Goal: Browse casually

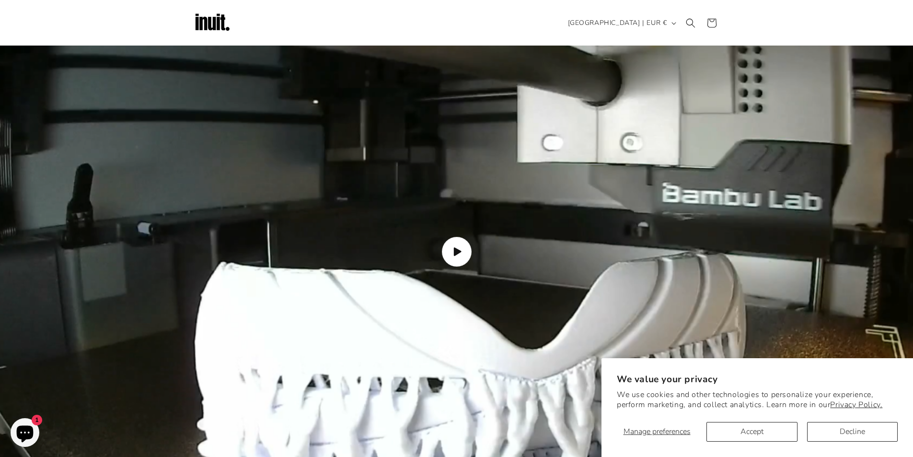
scroll to position [1150, 0]
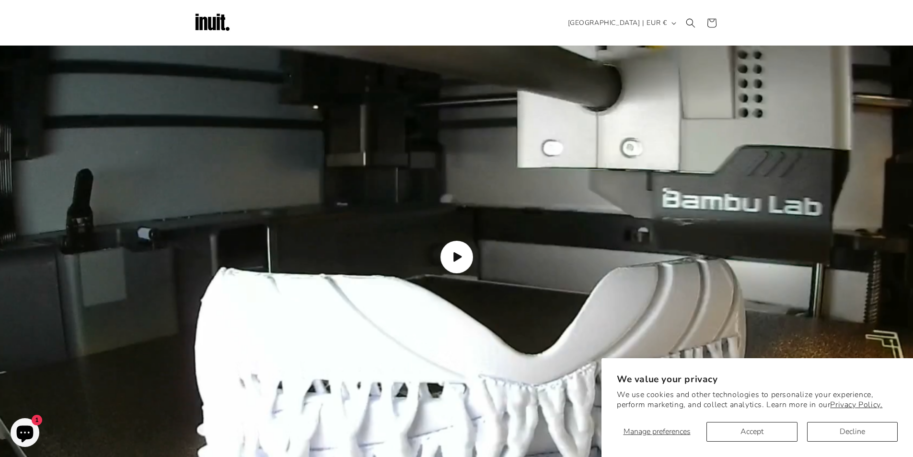
click at [451, 241] on span "Load video: How the Inuit goggles are made" at bounding box center [456, 257] width 33 height 33
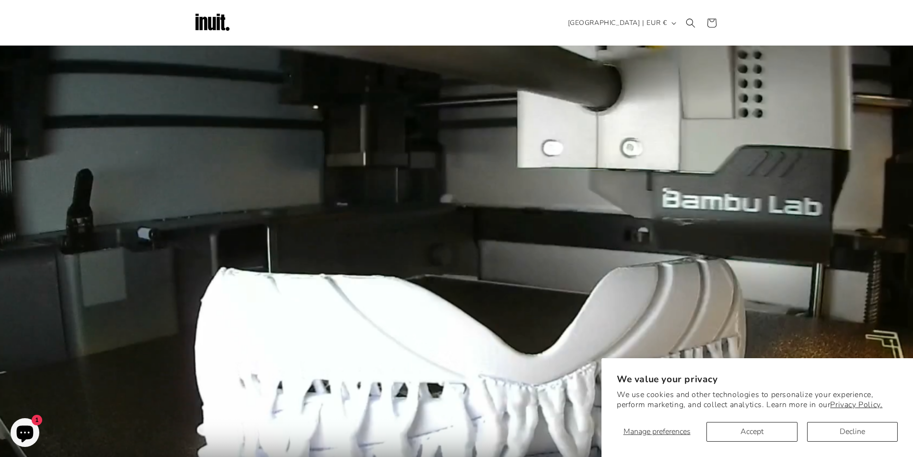
click at [452, 208] on video "How the Inuit goggles are made" at bounding box center [456, 257] width 913 height 534
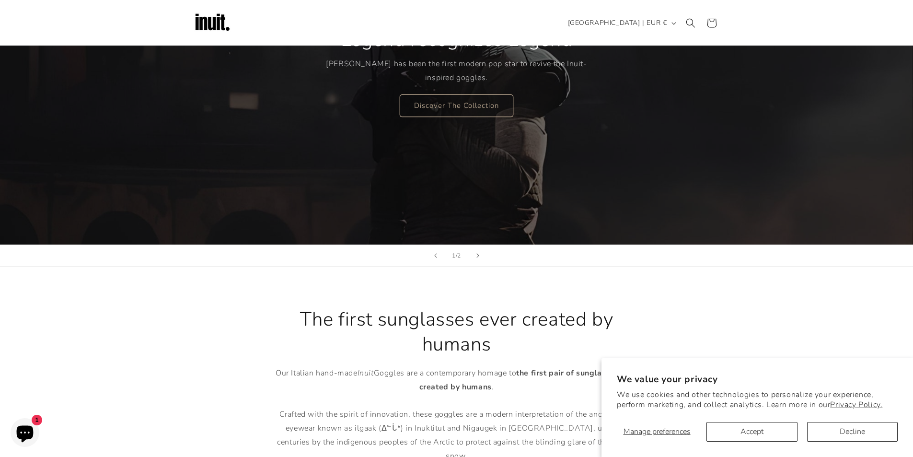
scroll to position [161, 0]
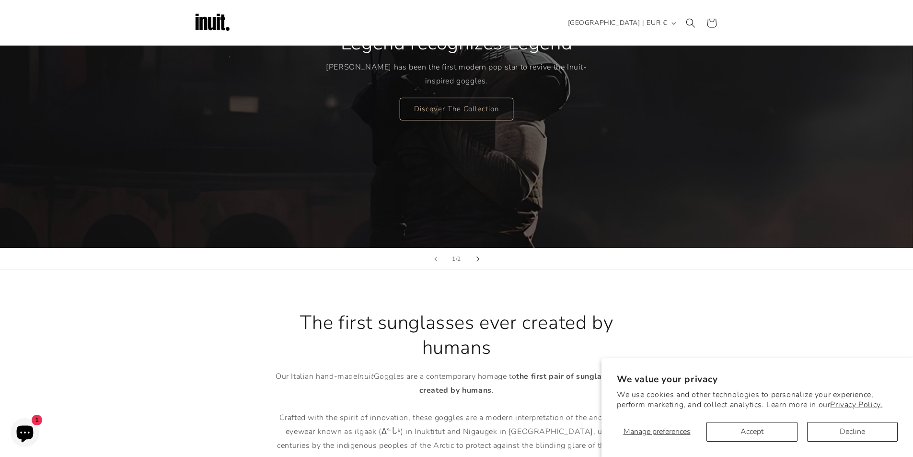
click at [478, 261] on icon "Next slide" at bounding box center [477, 258] width 3 height 5
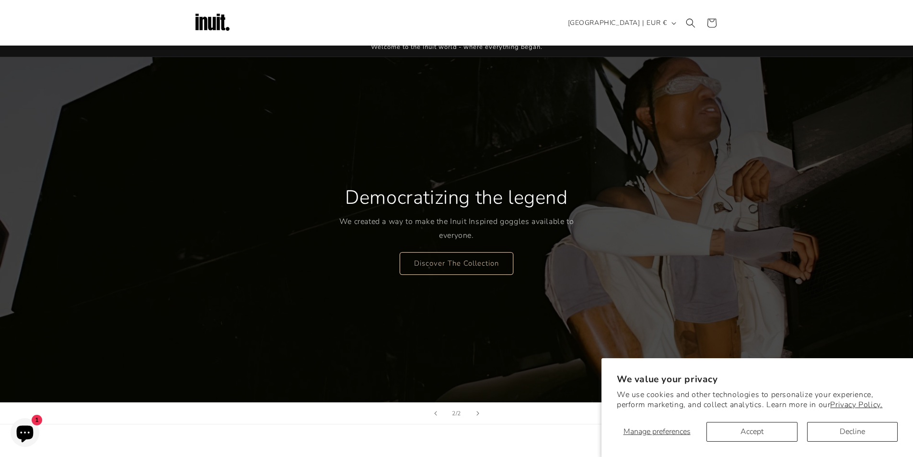
scroll to position [0, 0]
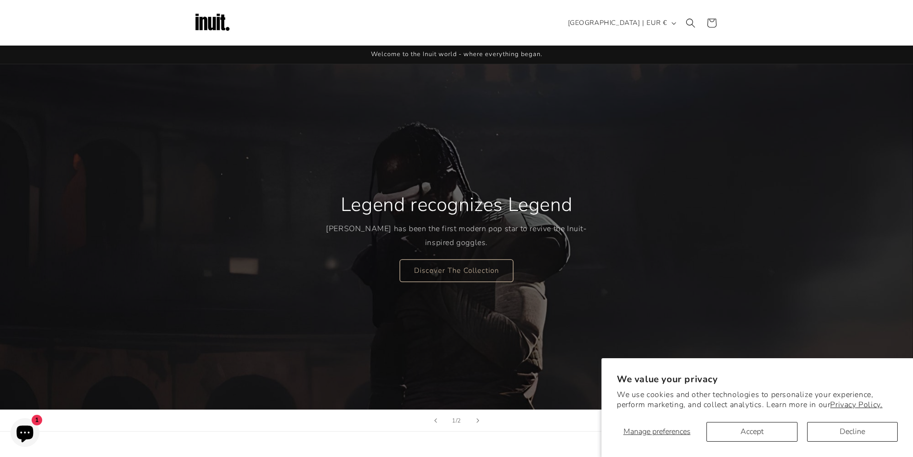
click at [19, 437] on icon "Chat window" at bounding box center [25, 434] width 17 height 17
